Goal: Ask a question

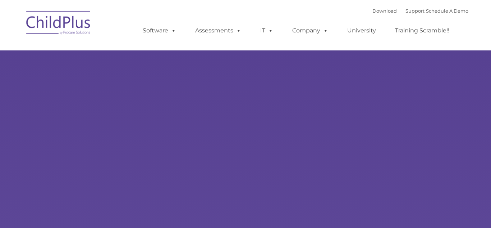
select select "MEDIUM"
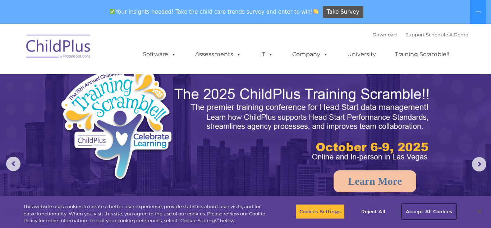
click at [430, 212] on button "Accept All Cookies" at bounding box center [429, 211] width 54 height 15
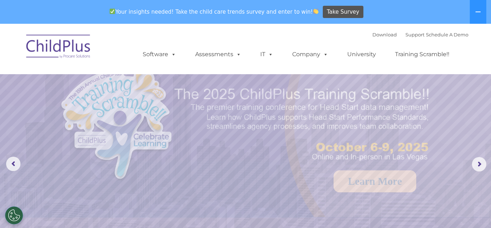
scroll to position [309, 0]
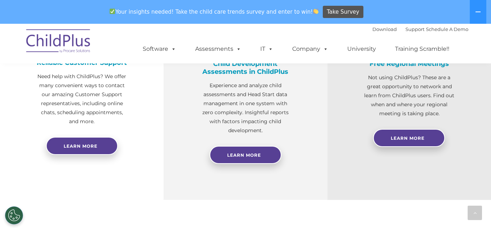
click at [155, 127] on div "Reliable Customer Support Need help with ChildPlus? We offer many convenient wa…" at bounding box center [82, 98] width 164 height 204
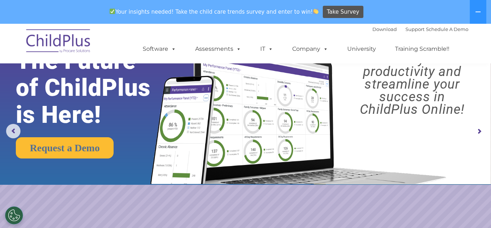
scroll to position [0, 0]
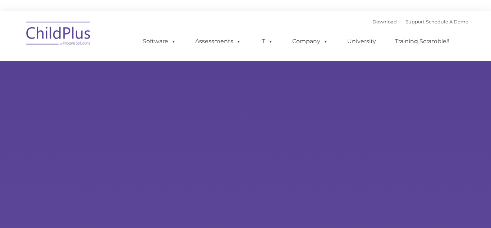
type input ""
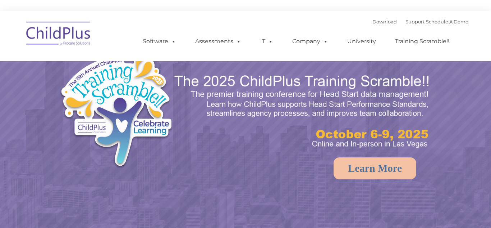
select select "MEDIUM"
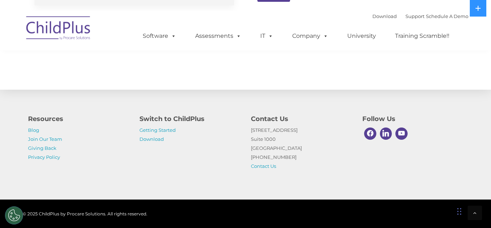
scroll to position [860, 0]
